Goal: Transaction & Acquisition: Purchase product/service

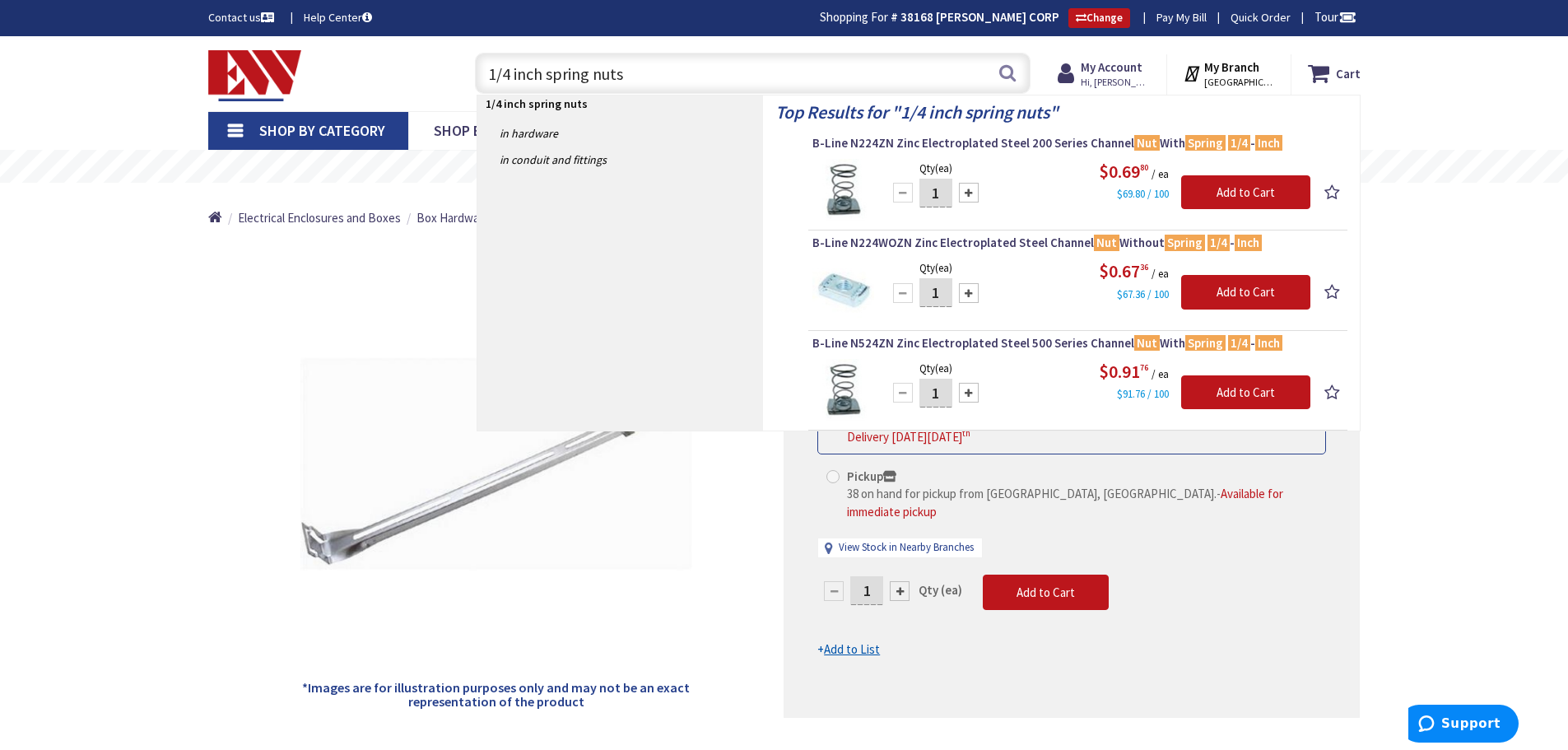
drag, startPoint x: 649, startPoint y: 75, endPoint x: 306, endPoint y: 35, distance: 345.3
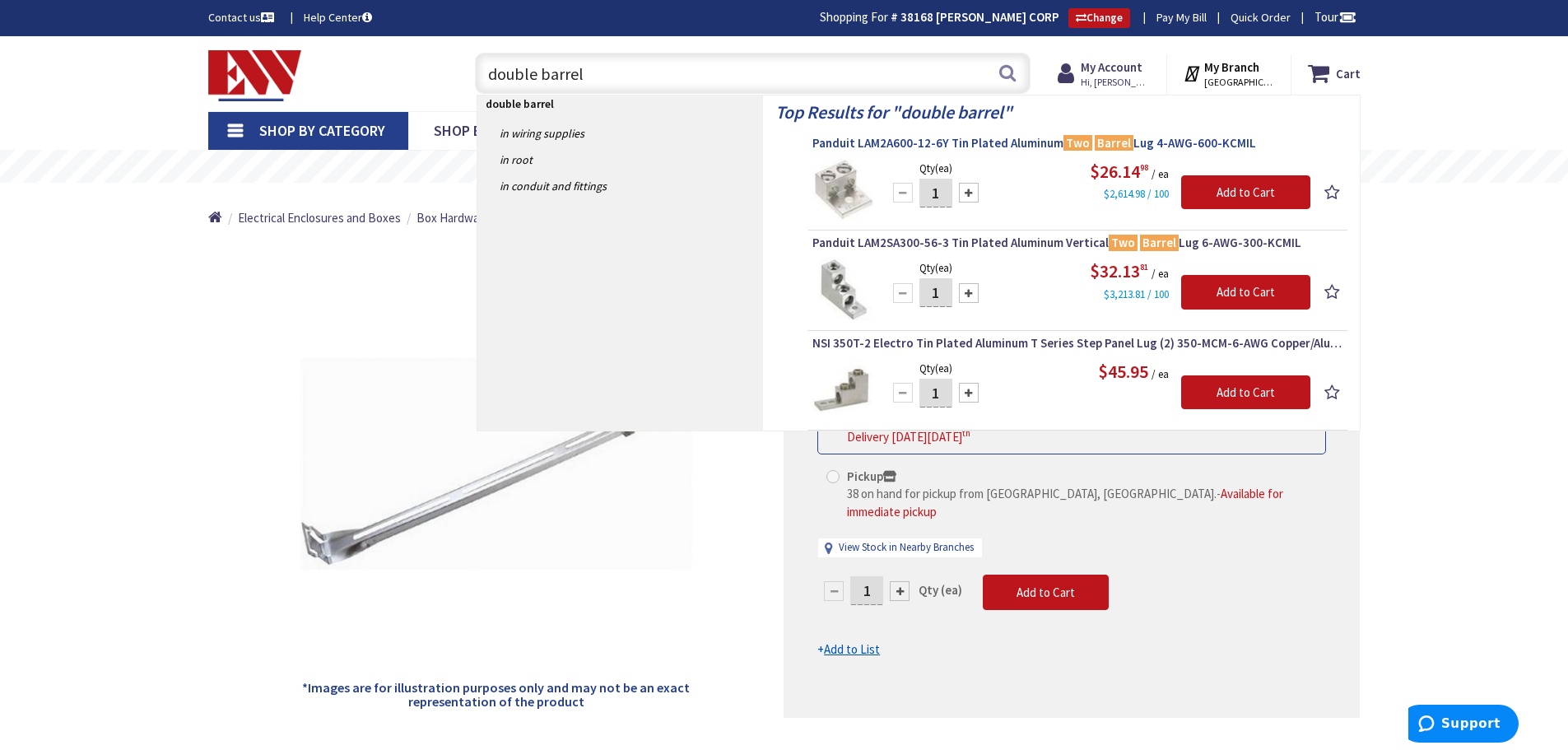
type input "double barrel"
click at [1015, 74] on button "Search" at bounding box center [1007, 72] width 22 height 37
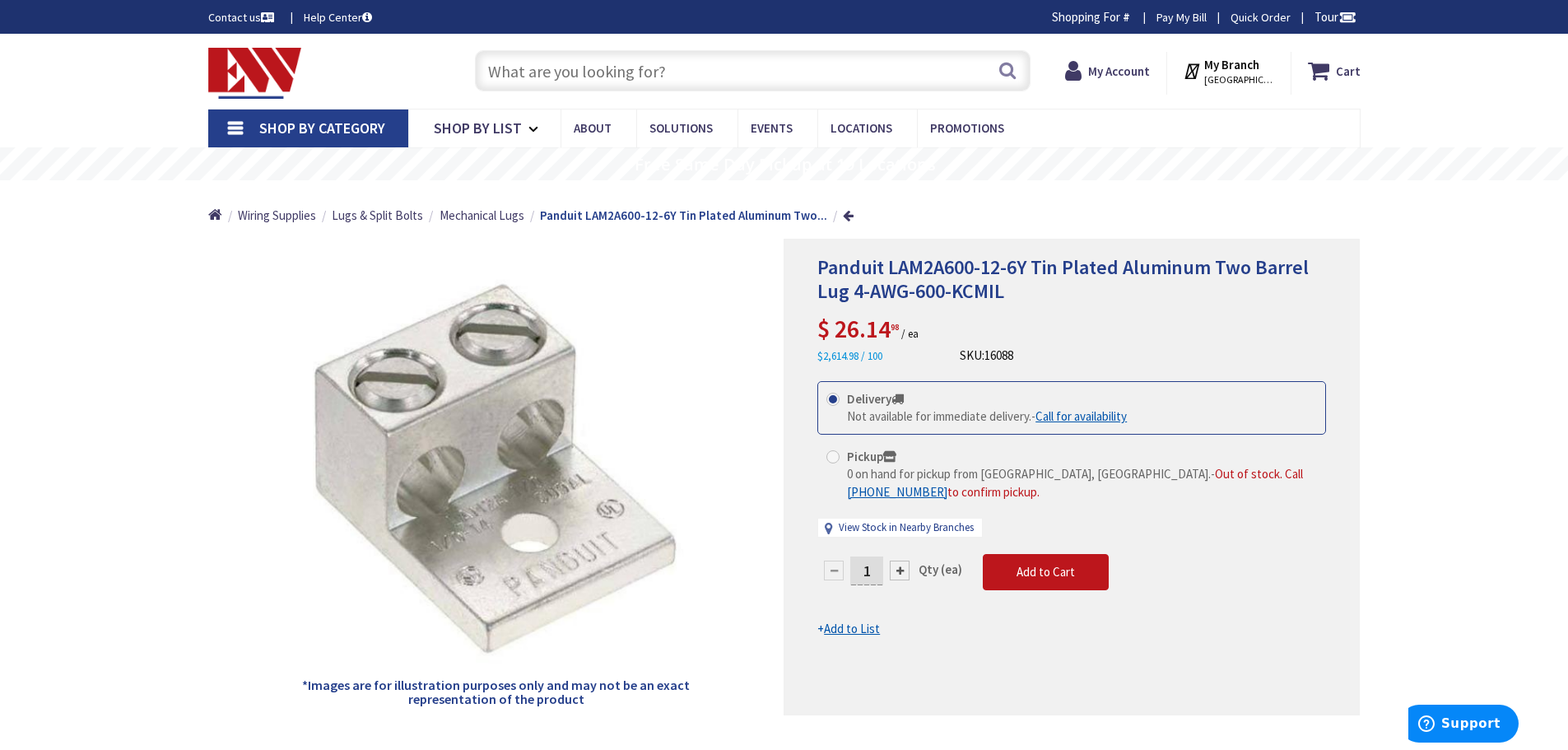
type input "[GEOGRAPHIC_DATA], [GEOGRAPHIC_DATA]"
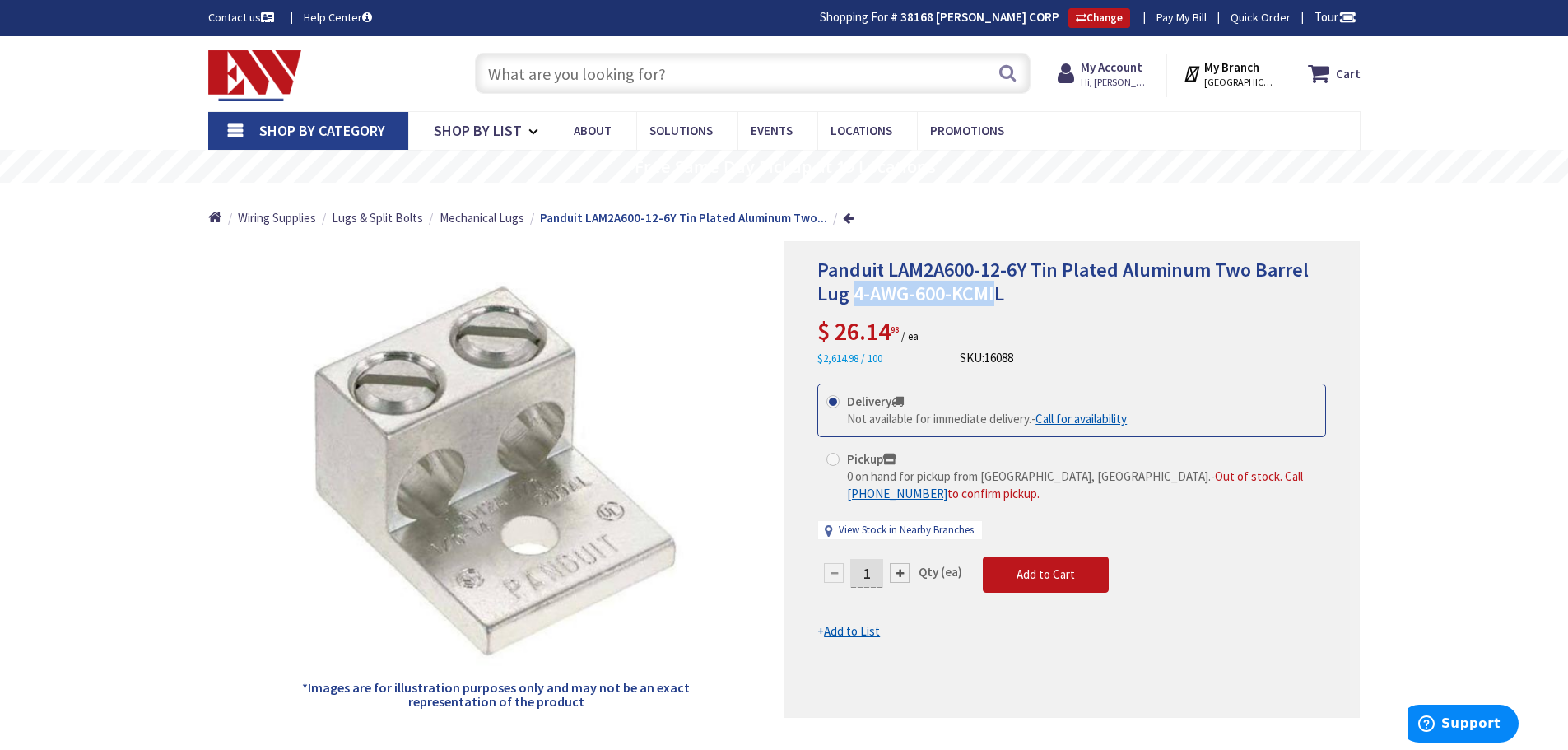
drag, startPoint x: 855, startPoint y: 298, endPoint x: 999, endPoint y: 297, distance: 144.0
click at [999, 297] on span "Panduit LAM2A600-12-6Y Tin Plated Aluminum Two Barrel Lug 4-AWG-600-KCMIL" at bounding box center [1062, 281] width 491 height 49
